Goal: Task Accomplishment & Management: Manage account settings

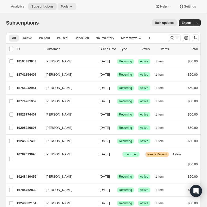
click at [67, 6] on span "Tools" at bounding box center [65, 7] width 8 height 4
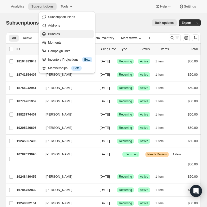
click at [65, 33] on span "Bundles" at bounding box center [70, 34] width 44 height 5
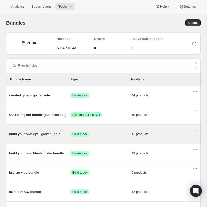
scroll to position [21, 0]
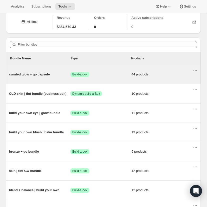
click at [54, 70] on div "curated glow + go capsule Success Build-a-box 44 products" at bounding box center [101, 74] width 184 height 13
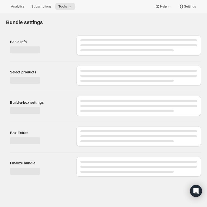
type input "curated glow + go capsule"
radio input "true"
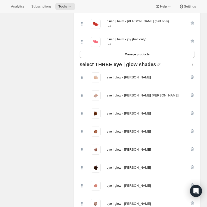
scroll to position [702, 0]
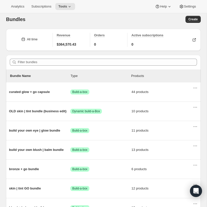
scroll to position [3, 0]
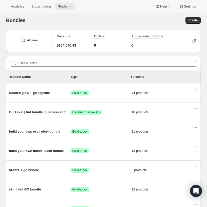
click at [67, 4] on button "Tools" at bounding box center [65, 6] width 20 height 7
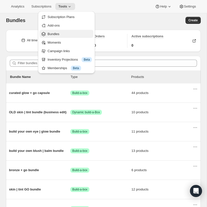
click at [64, 33] on span "Bundles" at bounding box center [70, 34] width 44 height 5
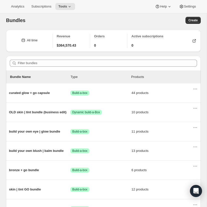
scroll to position [0, 0]
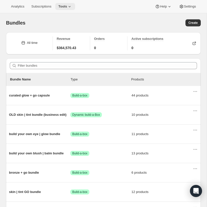
click at [66, 6] on span "Tools" at bounding box center [62, 7] width 9 height 4
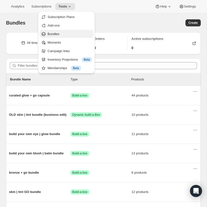
click at [59, 34] on span "Bundles" at bounding box center [54, 34] width 12 height 4
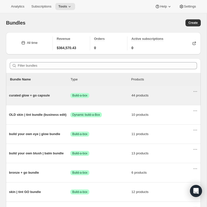
click at [49, 94] on span "curated glow + go capsule" at bounding box center [39, 95] width 61 height 5
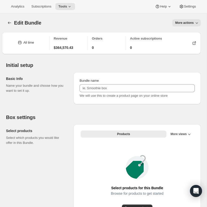
type input "curated glow + go capsule"
radio input "true"
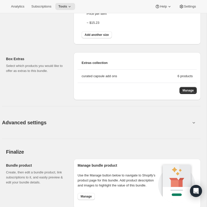
scroll to position [1231, 0]
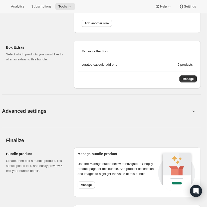
click at [193, 113] on icon at bounding box center [193, 110] width 5 height 5
click at [107, 112] on button "Advanced settings" at bounding box center [96, 110] width 195 height 19
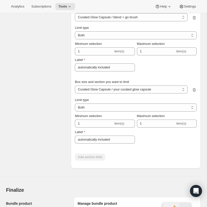
scroll to position [1843, 0]
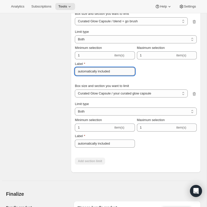
click at [95, 75] on input "automatically included" at bounding box center [105, 71] width 60 height 8
type input "m"
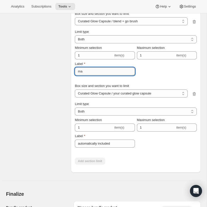
type input "m"
type input "ensure 1 is selected"
click at [90, 147] on input "automatically included" at bounding box center [105, 143] width 60 height 8
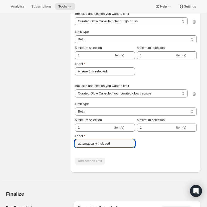
click at [90, 147] on input "automatically included" at bounding box center [105, 143] width 60 height 8
type input "ensure 1 is selected below"
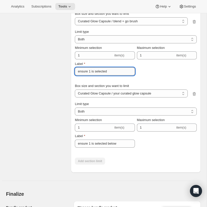
click at [115, 75] on input "ensure 1 is selected" at bounding box center [105, 71] width 60 height 8
click at [89, 73] on input "ensure 1 is selected below" at bounding box center [105, 71] width 60 height 8
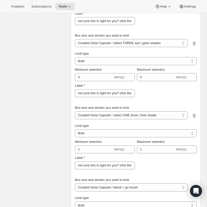
scroll to position [1599, 0]
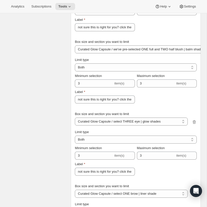
type input "ensure 1 is selected below"
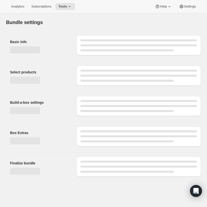
scroll to position [0, 0]
